Goal: Task Accomplishment & Management: Use online tool/utility

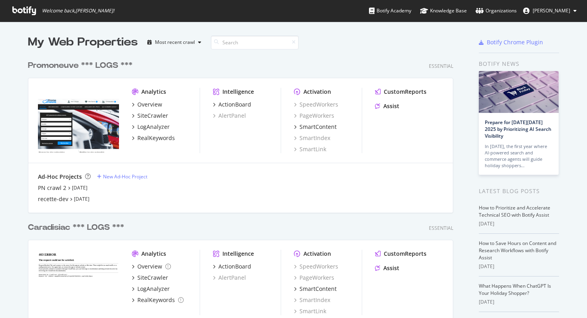
scroll to position [318, 587]
click at [152, 117] on div "SiteCrawler" at bounding box center [152, 116] width 31 height 8
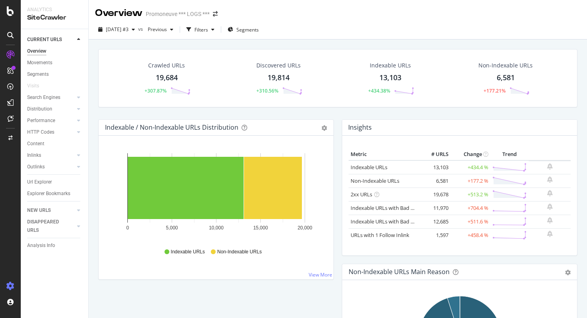
click at [10, 288] on icon at bounding box center [10, 286] width 8 height 8
click at [11, 288] on icon at bounding box center [10, 286] width 8 height 8
click at [12, 285] on icon at bounding box center [10, 286] width 8 height 8
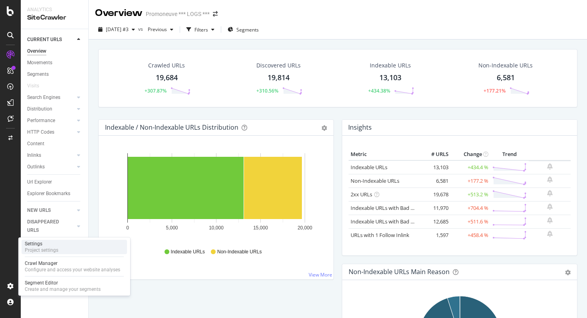
click at [62, 253] on div "Settings Project settings" at bounding box center [74, 247] width 105 height 14
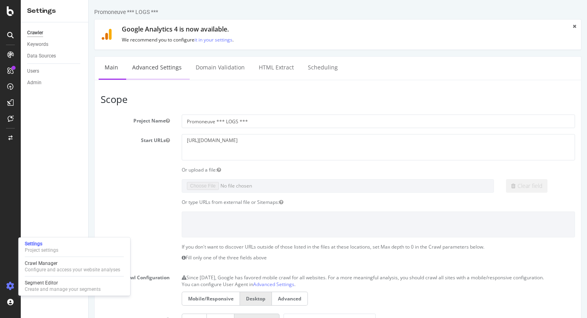
click at [153, 72] on link "Advanced Settings" at bounding box center [157, 68] width 62 height 22
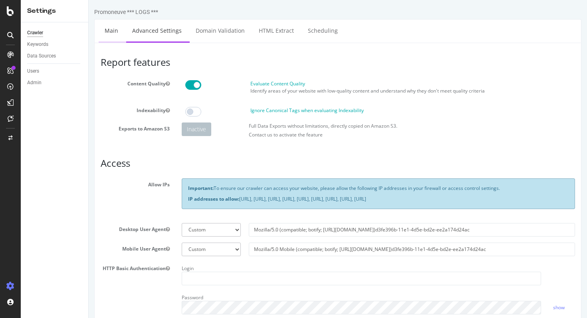
click at [114, 29] on link "Main" at bounding box center [112, 31] width 26 height 22
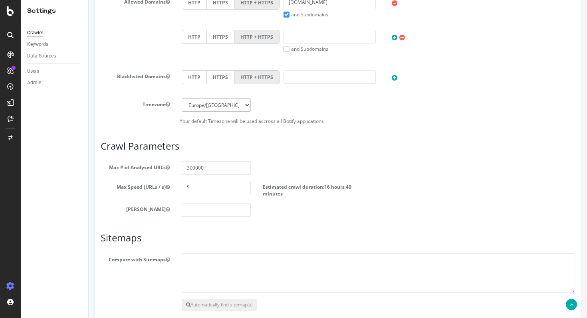
scroll to position [360, 0]
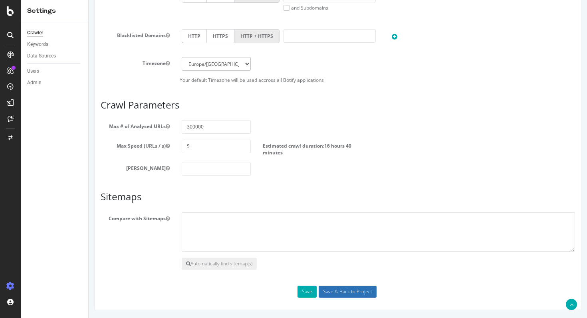
click at [336, 297] on input "Save & Back to Project" at bounding box center [348, 292] width 58 height 12
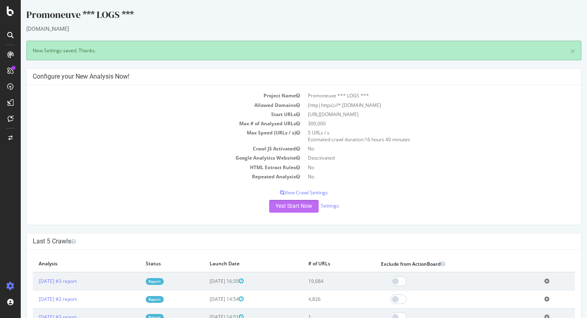
click at [305, 210] on button "Yes! Start Now" at bounding box center [294, 206] width 50 height 13
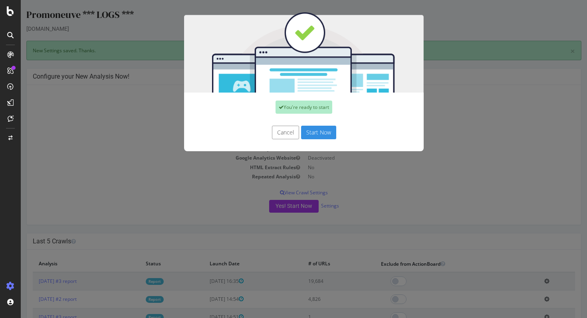
click at [318, 130] on button "Start Now" at bounding box center [318, 133] width 35 height 14
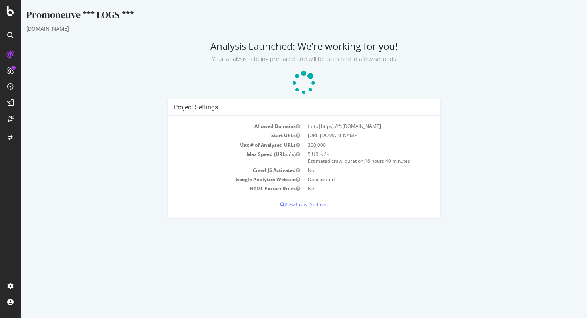
click at [293, 206] on p "View Crawl Settings" at bounding box center [304, 204] width 261 height 7
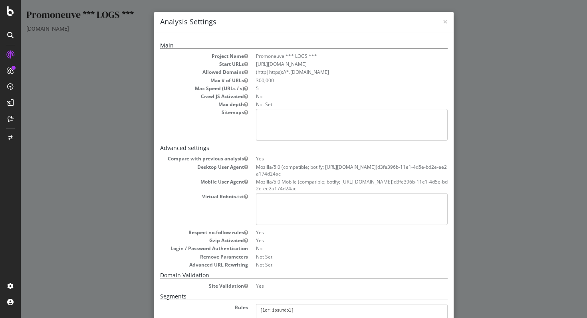
click at [442, 22] on h4 "Analysis Settings" at bounding box center [304, 22] width 288 height 10
click at [445, 22] on span "×" at bounding box center [445, 21] width 5 height 11
